Goal: Task Accomplishment & Management: Use online tool/utility

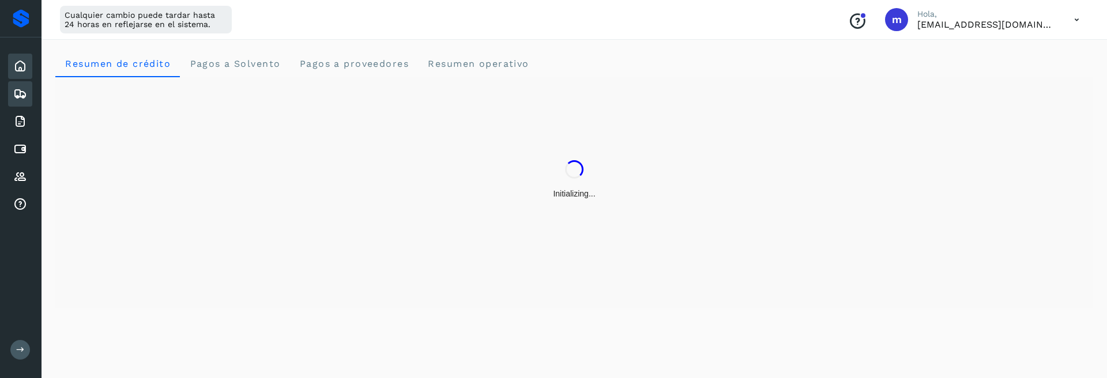
click at [22, 90] on icon at bounding box center [20, 94] width 14 height 14
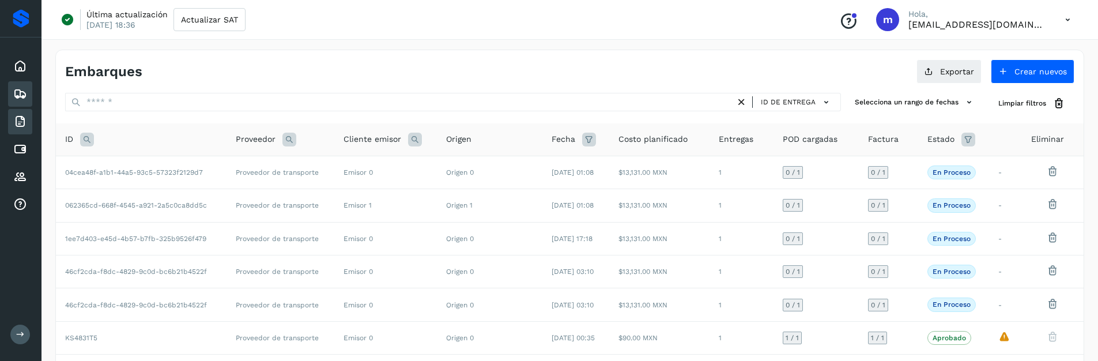
click at [22, 119] on icon at bounding box center [20, 122] width 14 height 14
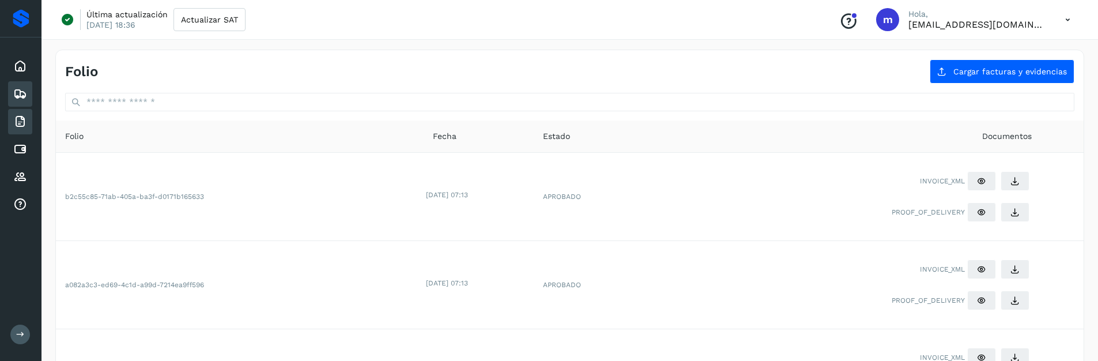
click at [20, 92] on icon at bounding box center [20, 94] width 14 height 14
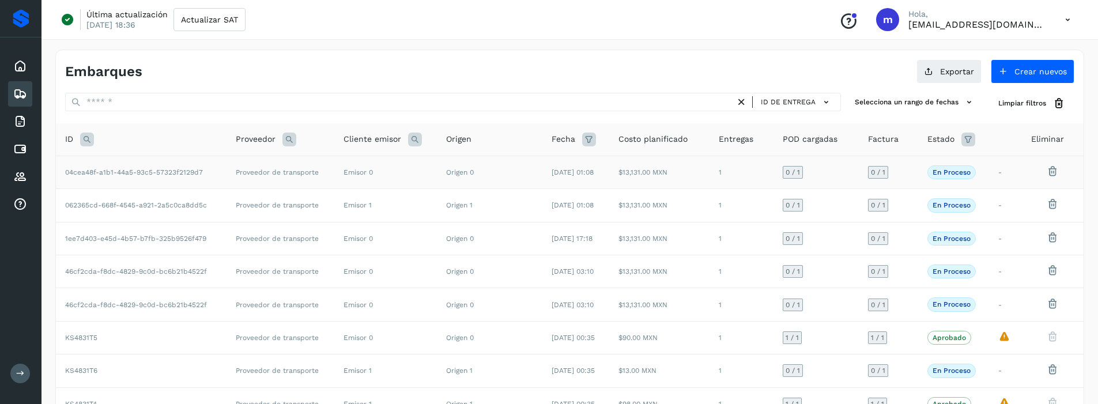
click at [105, 178] on td "04cea48f-a1b1-44a5-93c5-57323f2129d7" at bounding box center [141, 172] width 171 height 33
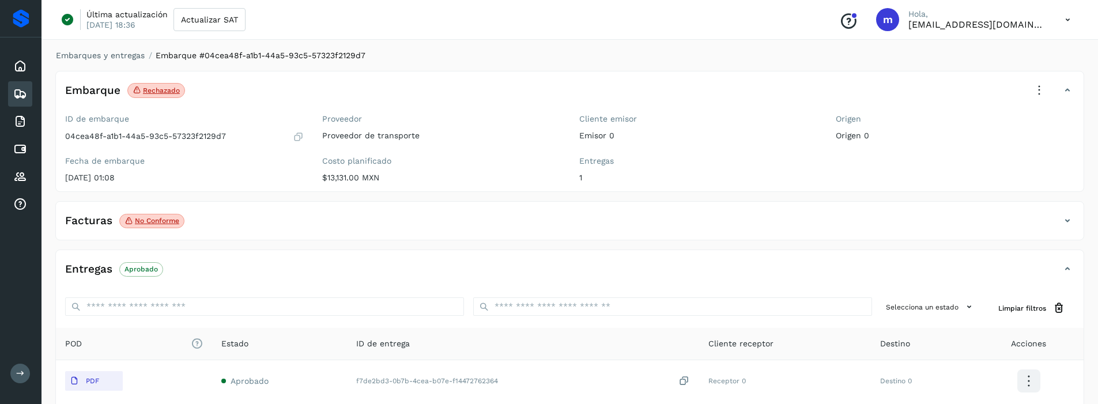
click at [1036, 92] on icon at bounding box center [1039, 90] width 25 height 25
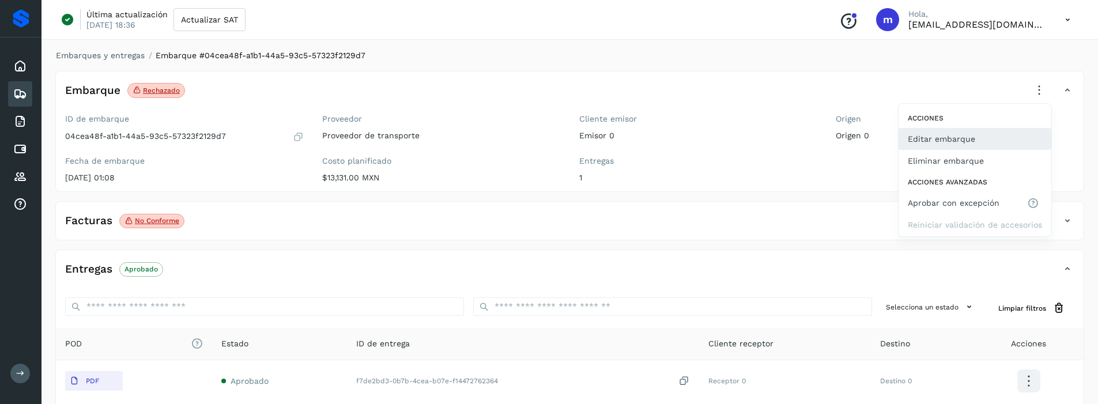
click at [951, 141] on button "Editar embarque" at bounding box center [975, 139] width 153 height 22
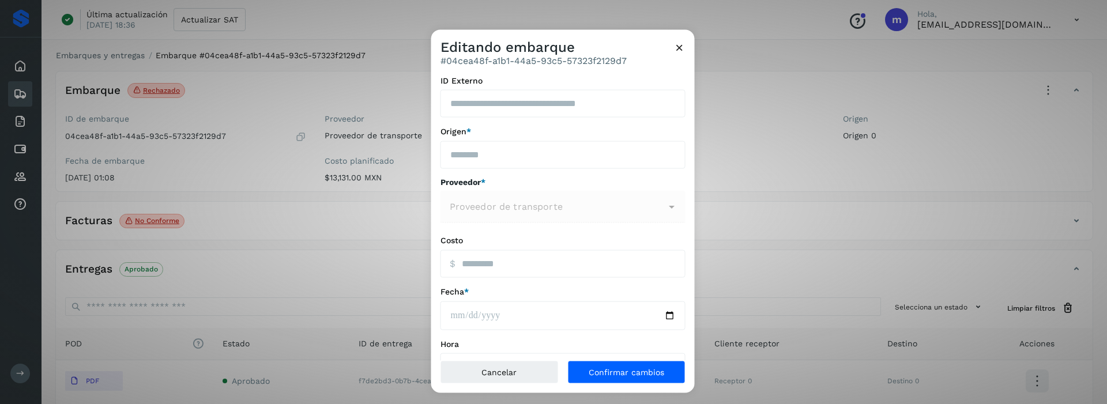
click at [682, 48] on icon at bounding box center [679, 47] width 12 height 12
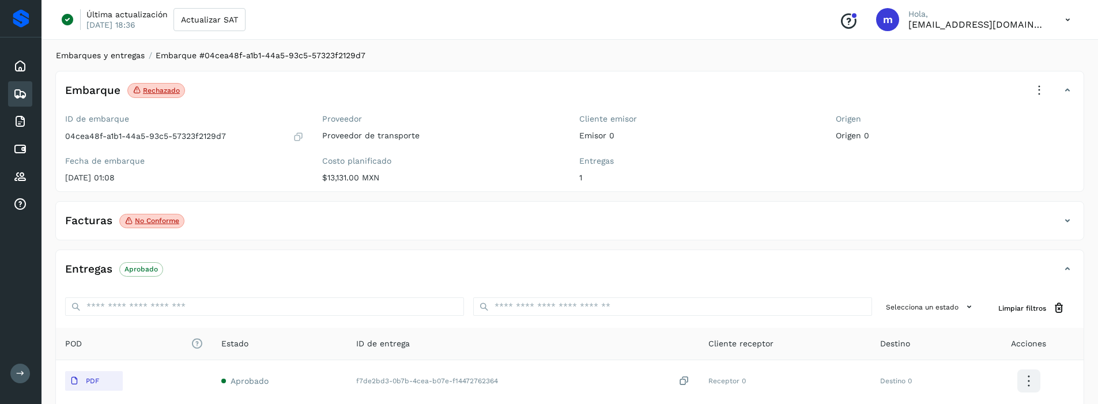
click at [84, 55] on link "Embarques y entregas" at bounding box center [100, 55] width 89 height 9
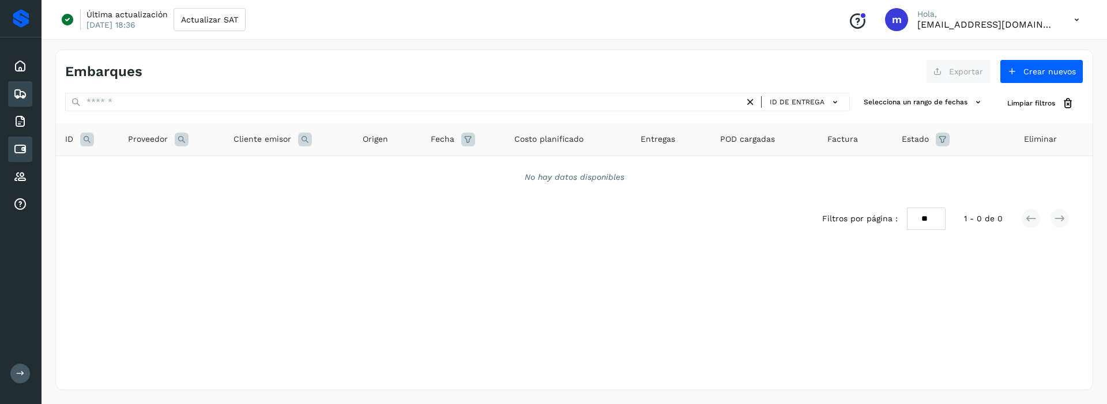
click at [20, 145] on icon at bounding box center [20, 149] width 14 height 14
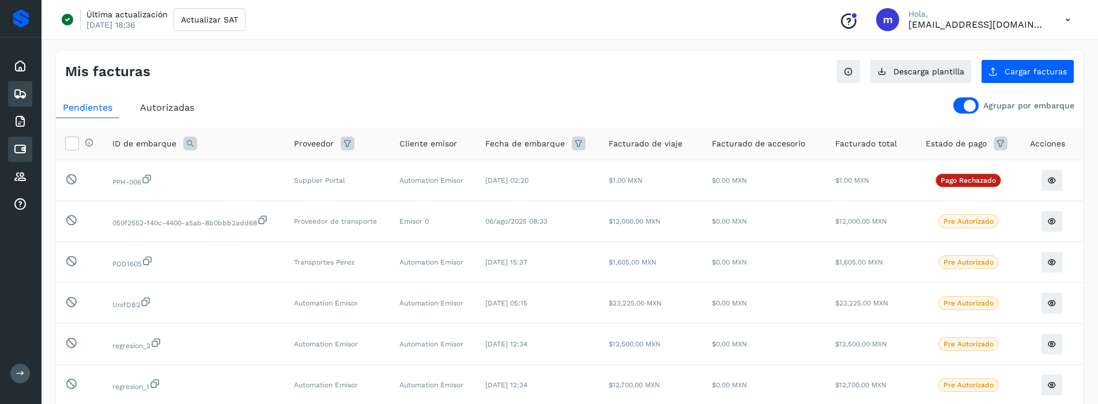
click at [20, 90] on icon at bounding box center [20, 94] width 14 height 14
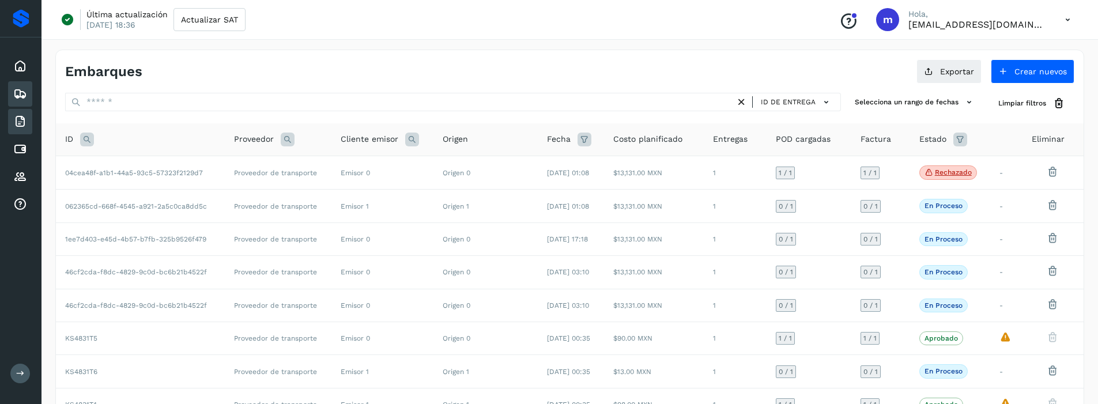
click at [18, 118] on icon at bounding box center [20, 122] width 14 height 14
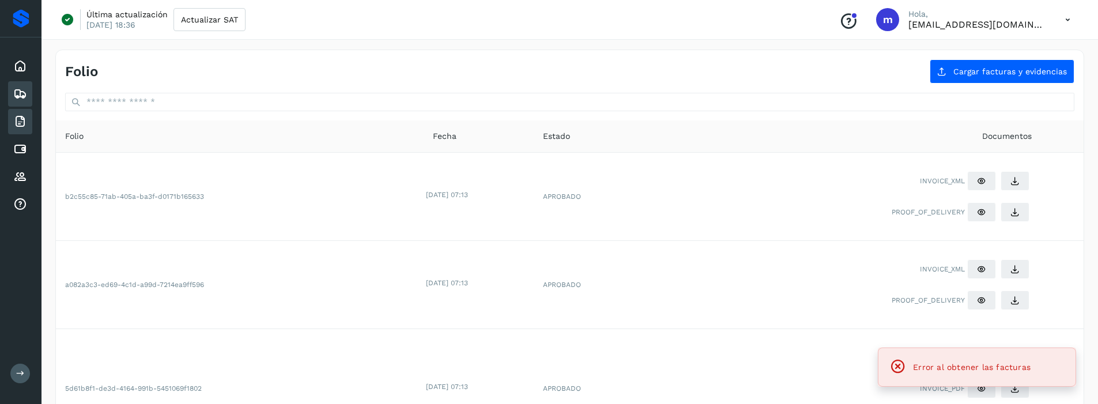
click at [20, 93] on icon at bounding box center [20, 94] width 14 height 14
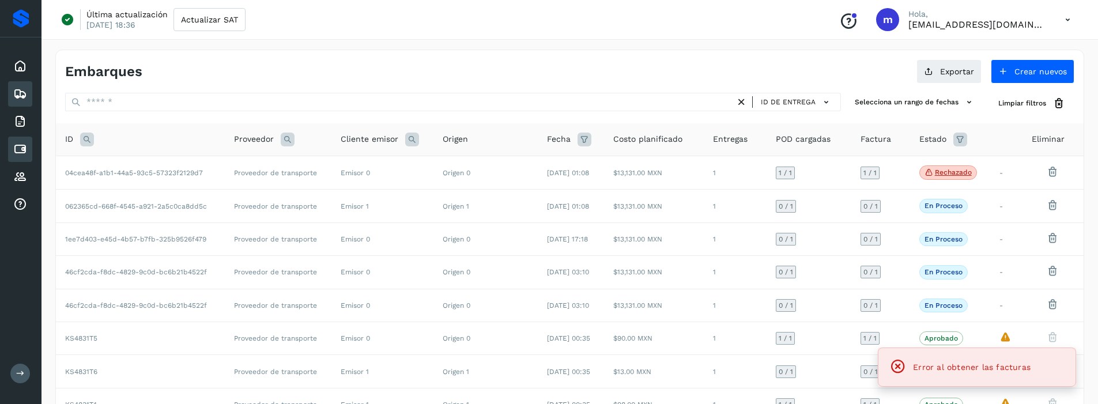
click at [21, 142] on icon at bounding box center [20, 149] width 14 height 14
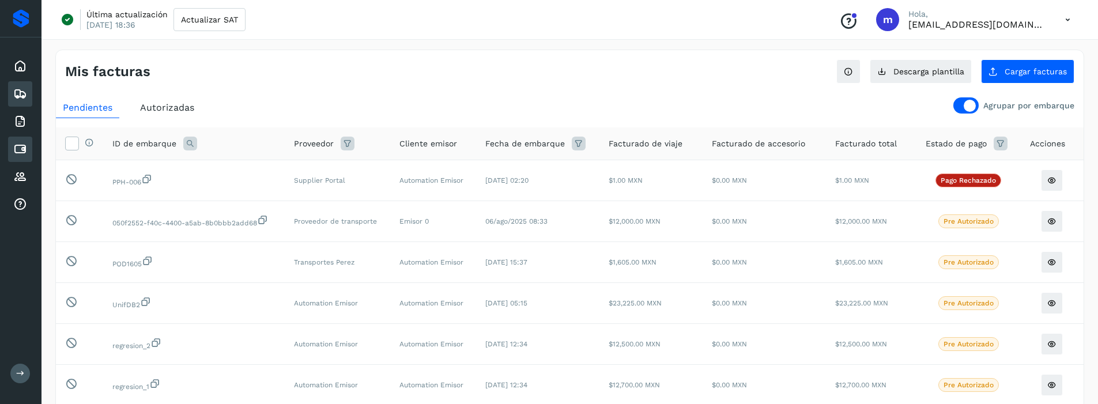
click at [19, 93] on icon at bounding box center [20, 94] width 14 height 14
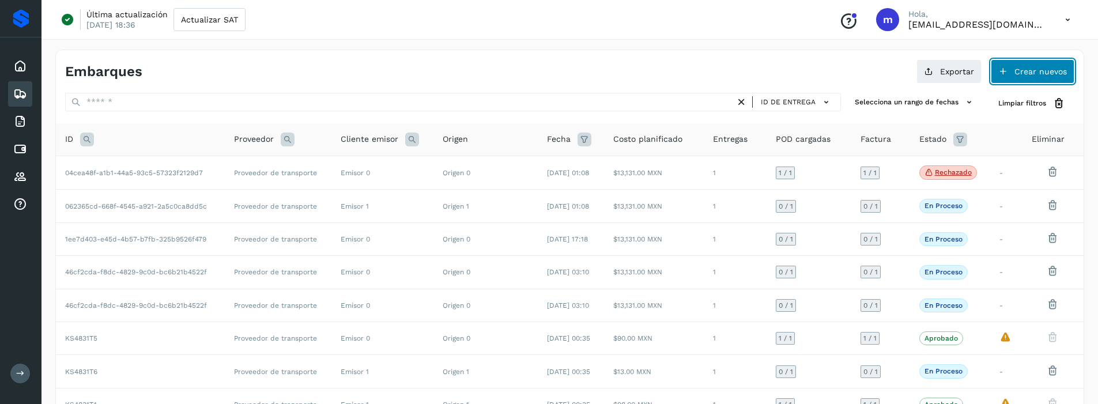
click at [1055, 69] on span "Crear nuevos" at bounding box center [1040, 71] width 52 height 8
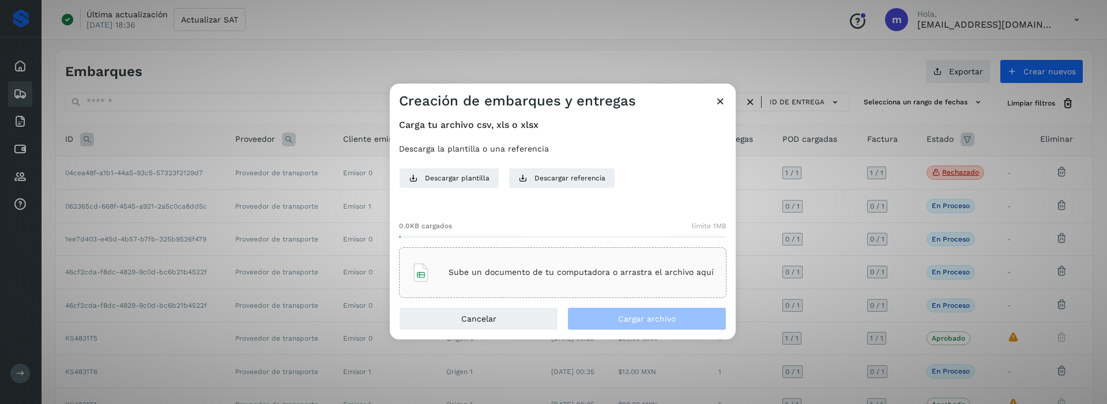
click at [469, 274] on p "Sube un documento de tu computadora o arrastra el archivo aquí" at bounding box center [580, 272] width 265 height 10
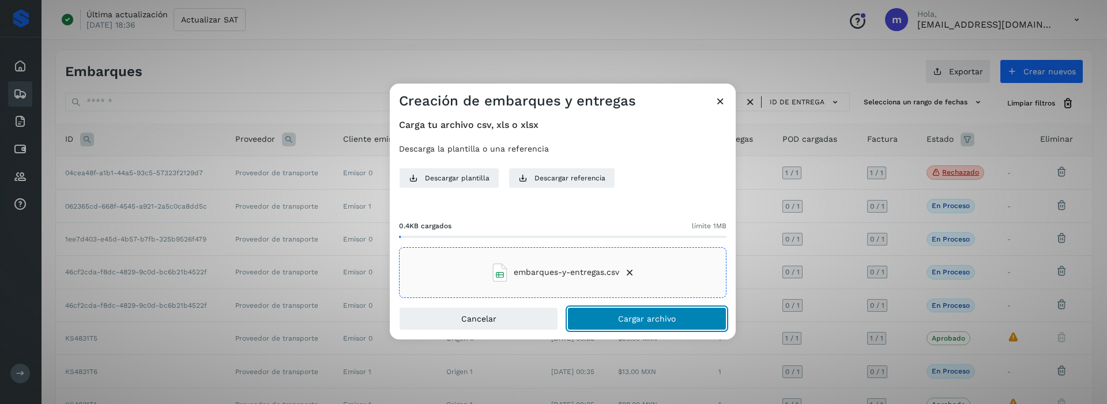
click at [673, 322] on span "Cargar archivo" at bounding box center [647, 319] width 58 height 8
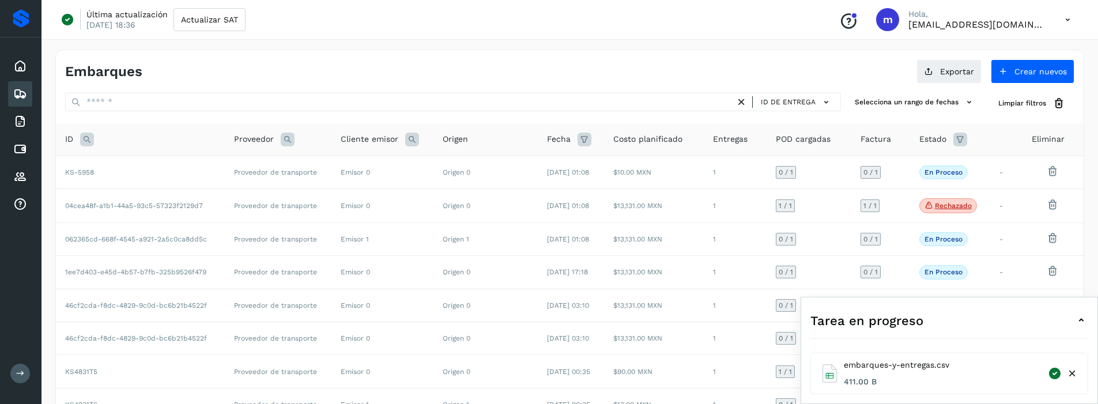
click at [1065, 16] on icon at bounding box center [1068, 20] width 24 height 24
click at [987, 78] on div "Cerrar sesión" at bounding box center [1010, 74] width 137 height 22
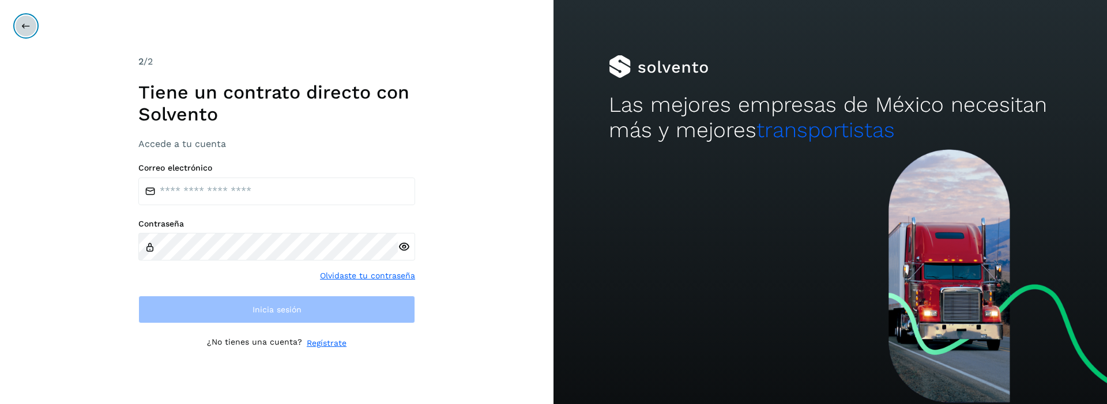
click at [28, 27] on icon at bounding box center [25, 25] width 9 height 9
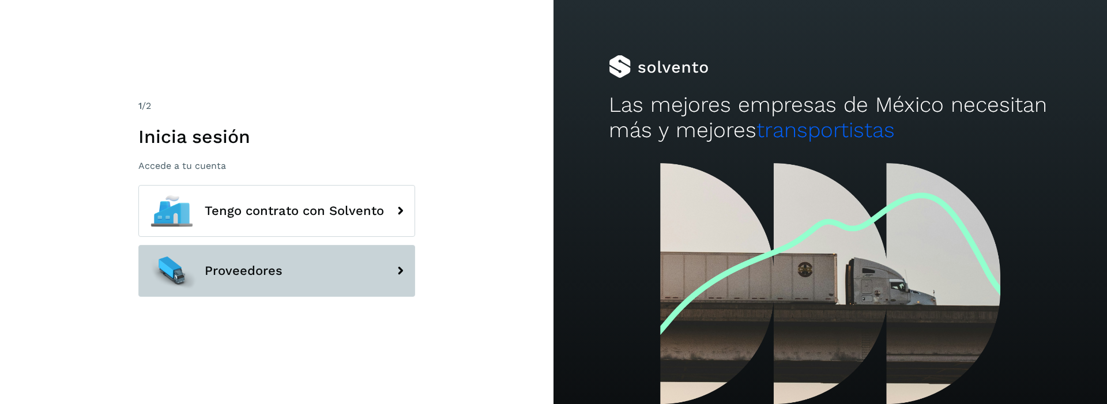
click at [276, 272] on span "Proveedores" at bounding box center [244, 271] width 78 height 14
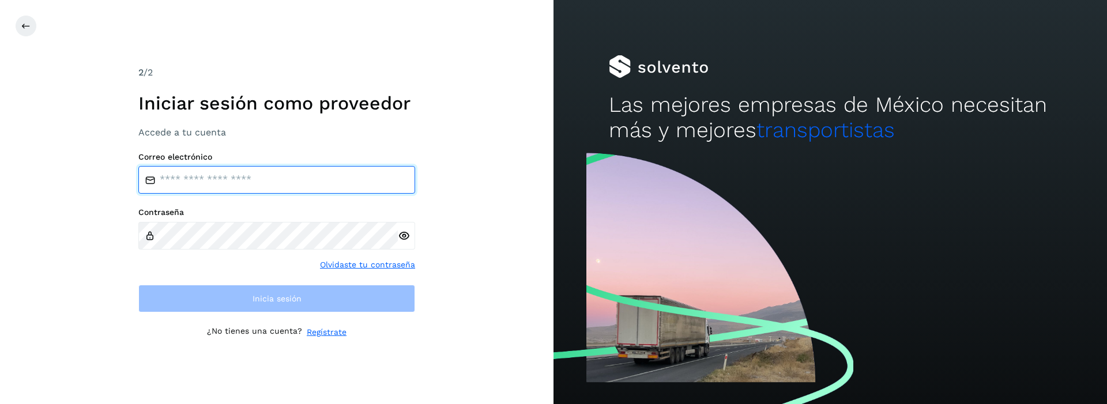
click at [266, 176] on input "email" at bounding box center [276, 180] width 277 height 28
type input "**********"
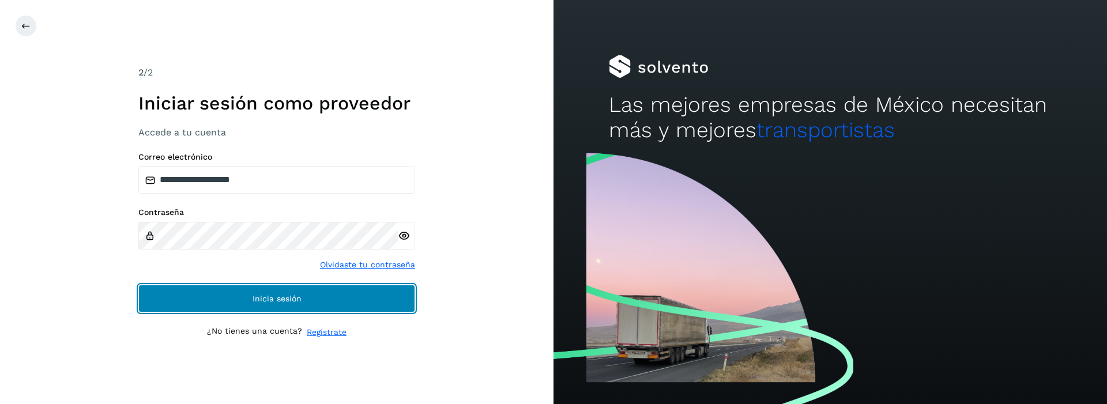
click at [247, 297] on button "Inicia sesión" at bounding box center [276, 299] width 277 height 28
